Goal: Transaction & Acquisition: Purchase product/service

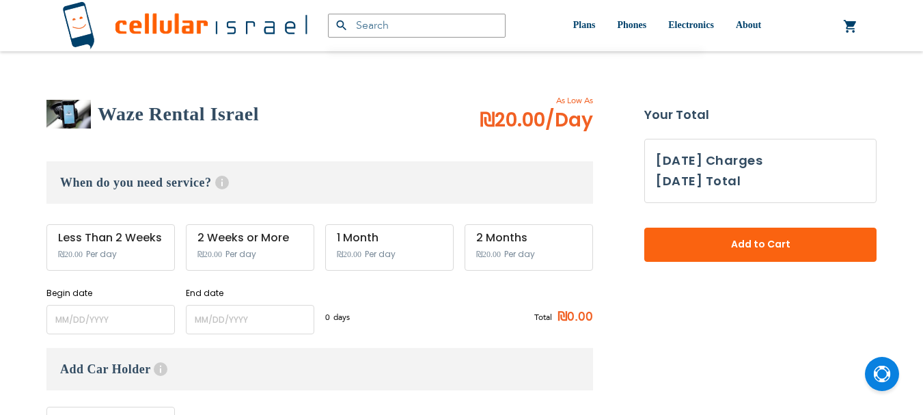
scroll to position [9, 0]
type input "ev4m"
click at [112, 320] on input "name" at bounding box center [110, 319] width 128 height 29
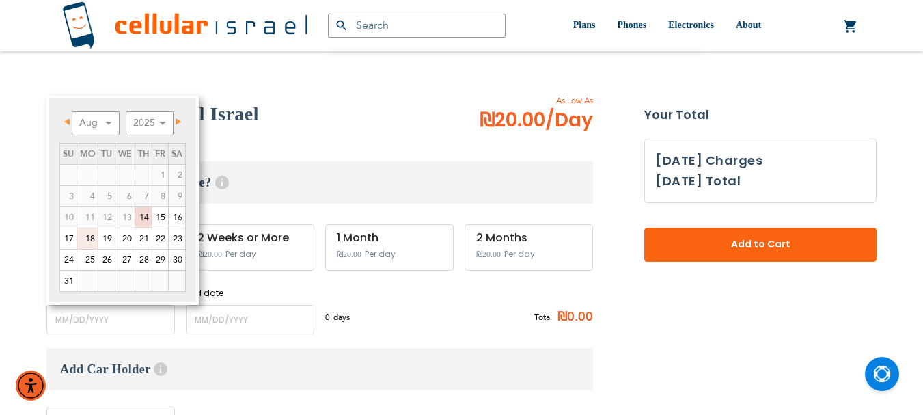
click at [85, 237] on link "18" at bounding box center [87, 238] width 21 height 21
type input "[DATE]"
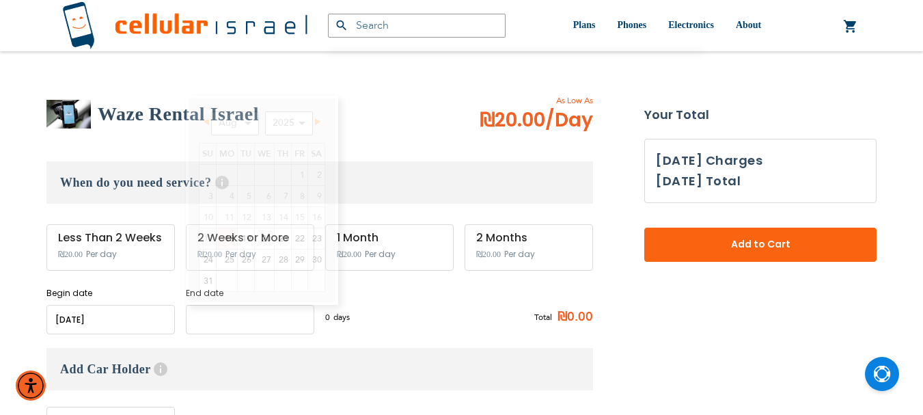
click at [243, 319] on input "name" at bounding box center [250, 319] width 128 height 29
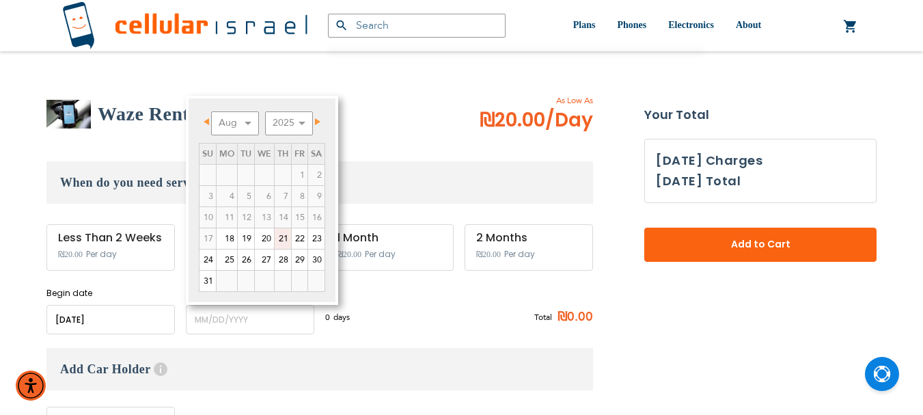
click at [282, 241] on link "21" at bounding box center [283, 238] width 16 height 21
type input "[DATE]"
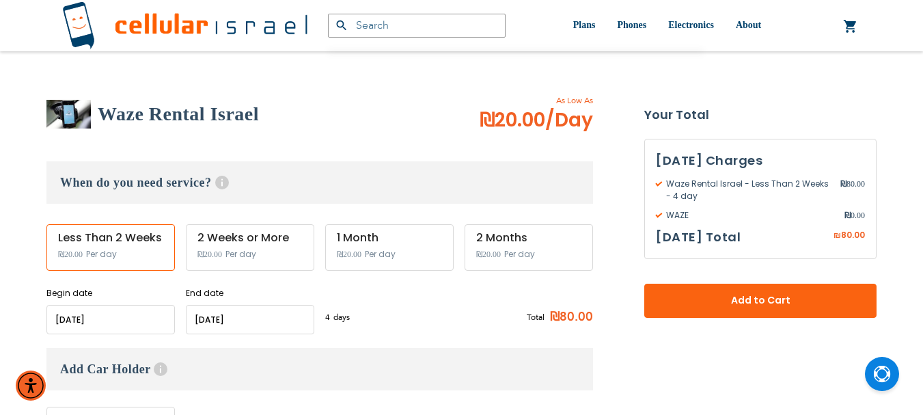
click at [256, 318] on input "name" at bounding box center [250, 319] width 128 height 29
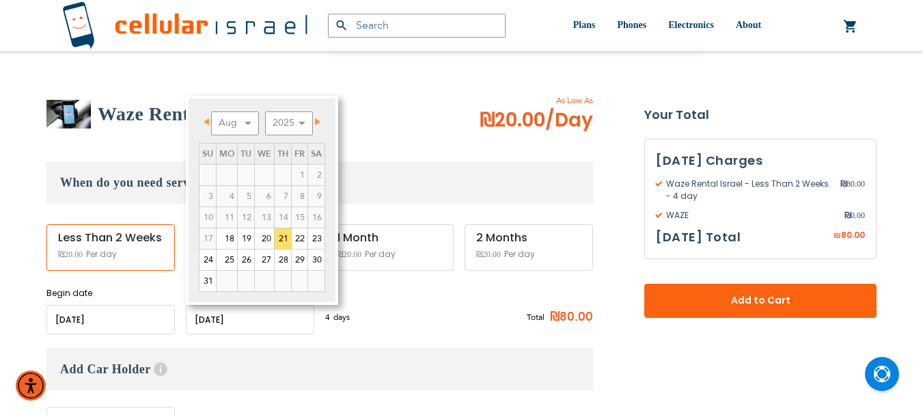
click at [380, 316] on div "4 days ₪20 per day Total ₪80.00" at bounding box center [459, 317] width 268 height 33
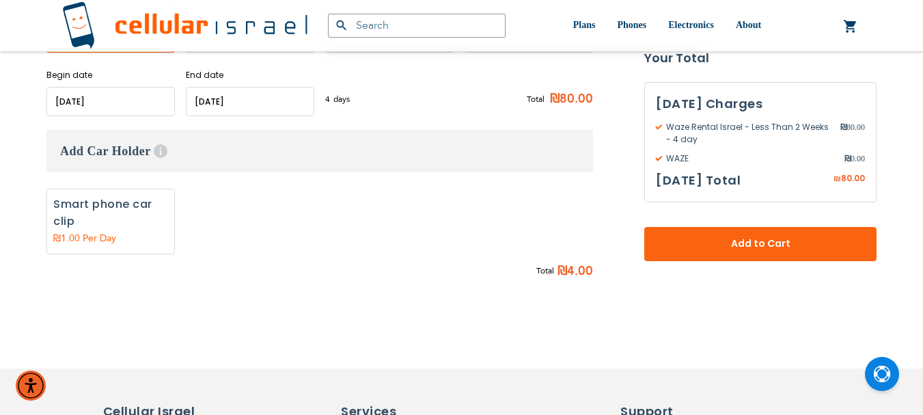
scroll to position [342, 0]
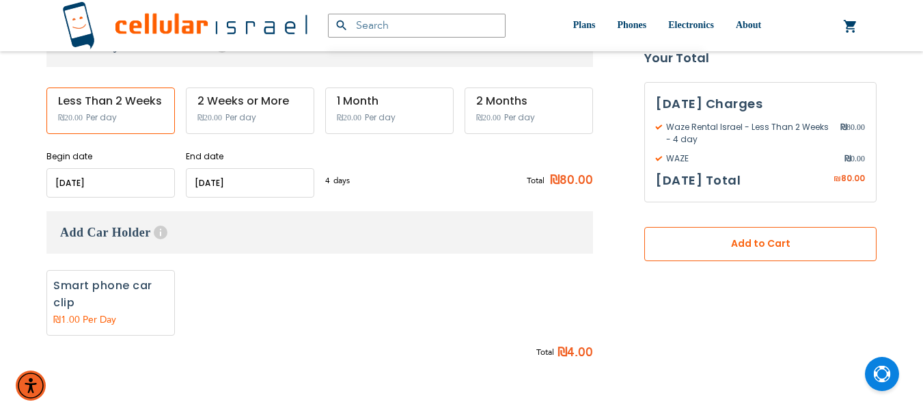
click at [715, 248] on span "Add to Cart" at bounding box center [761, 244] width 142 height 14
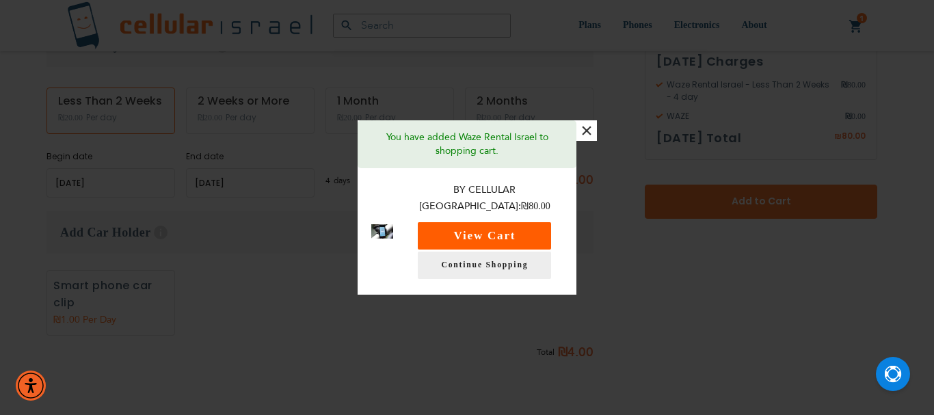
click at [502, 235] on button "View Cart" at bounding box center [484, 235] width 133 height 27
